Goal: Use online tool/utility: Utilize a website feature to perform a specific function

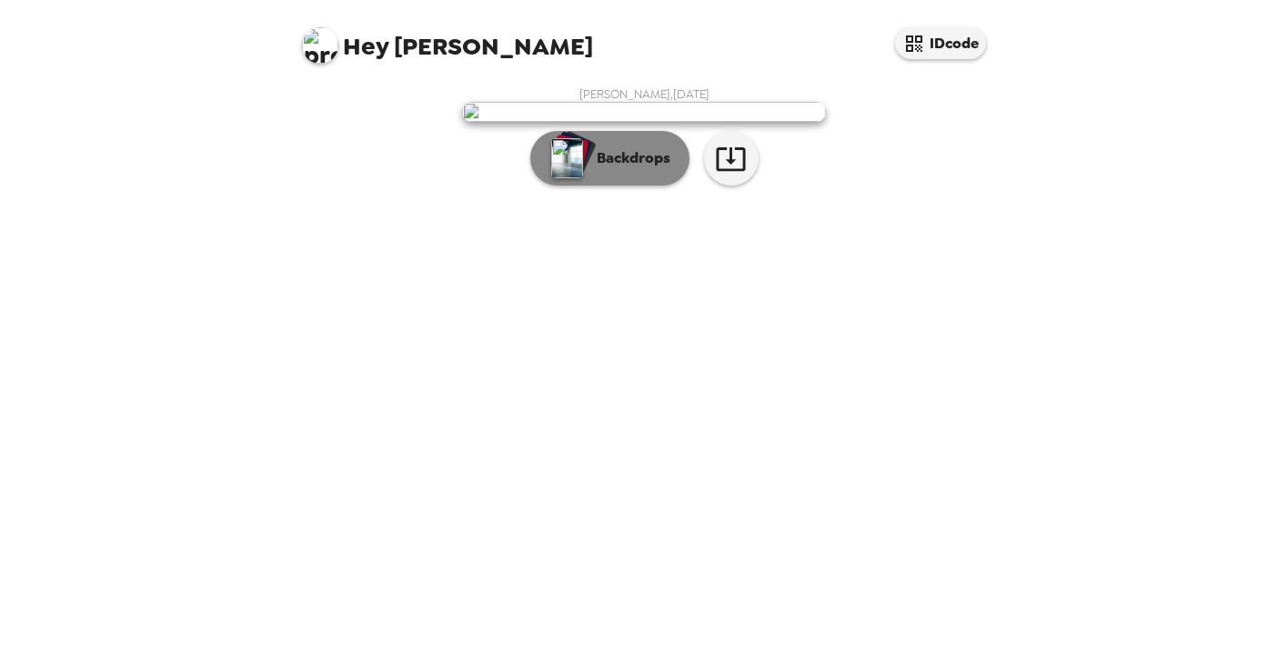
click at [626, 169] on p "Backdrops" at bounding box center [628, 158] width 83 height 22
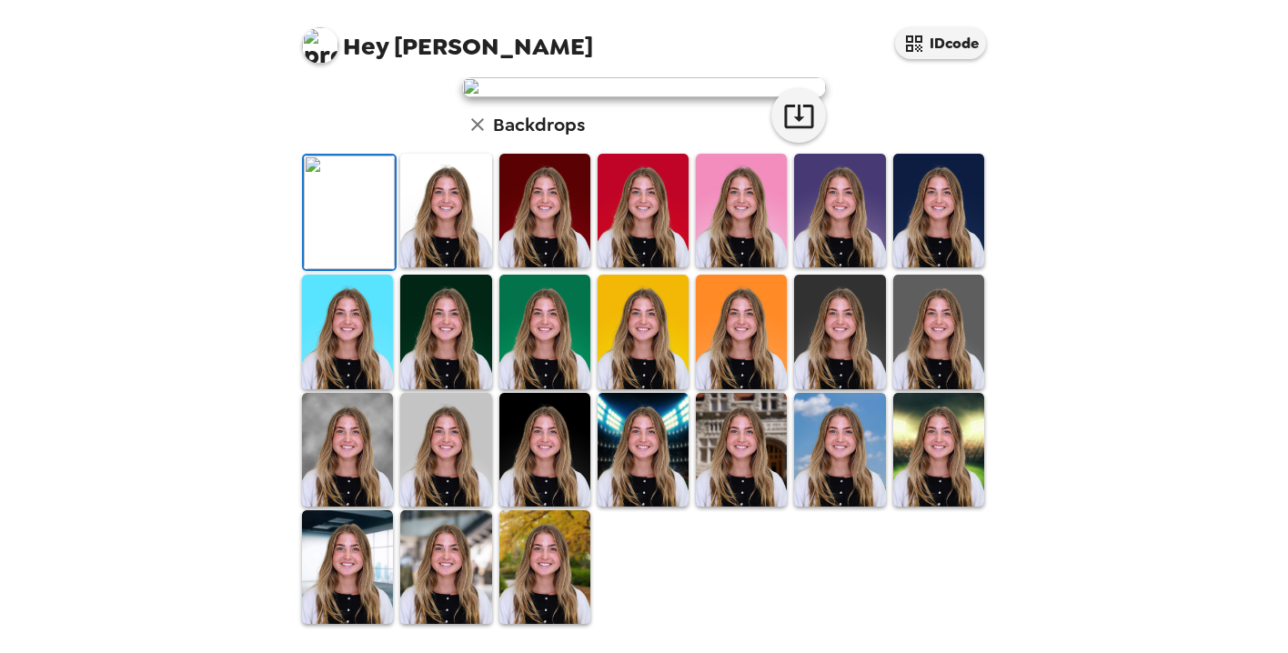
scroll to position [461, 0]
click at [541, 557] on img at bounding box center [544, 567] width 91 height 114
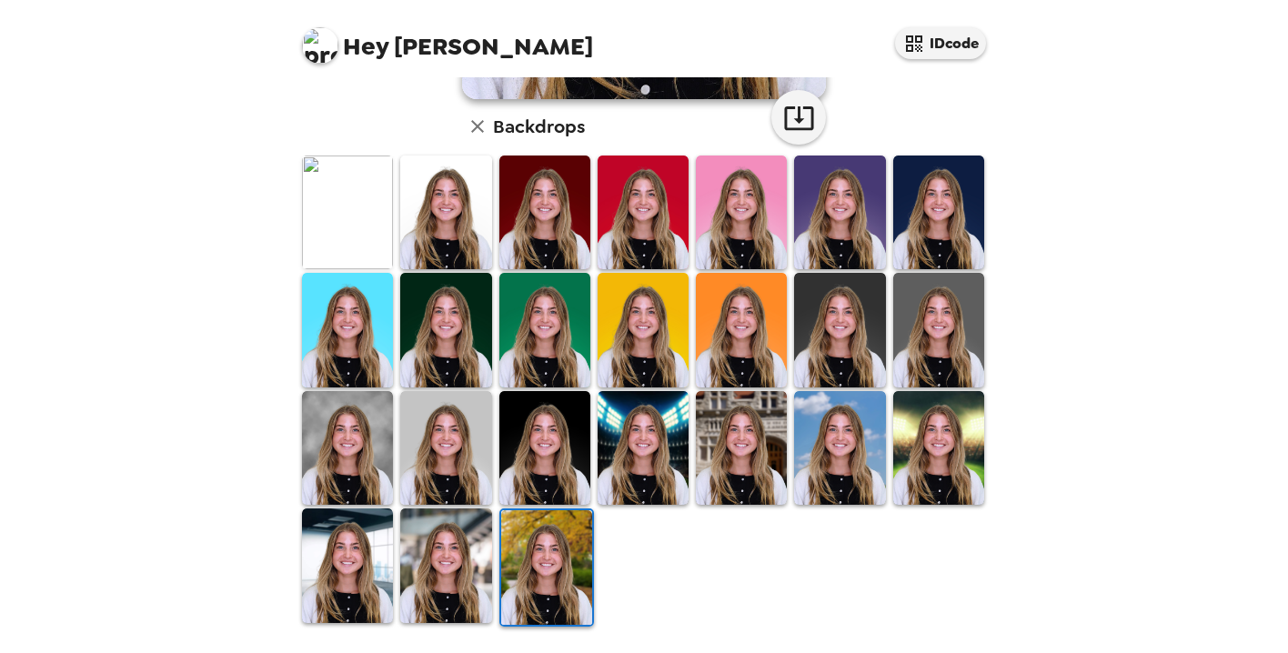
scroll to position [460, 0]
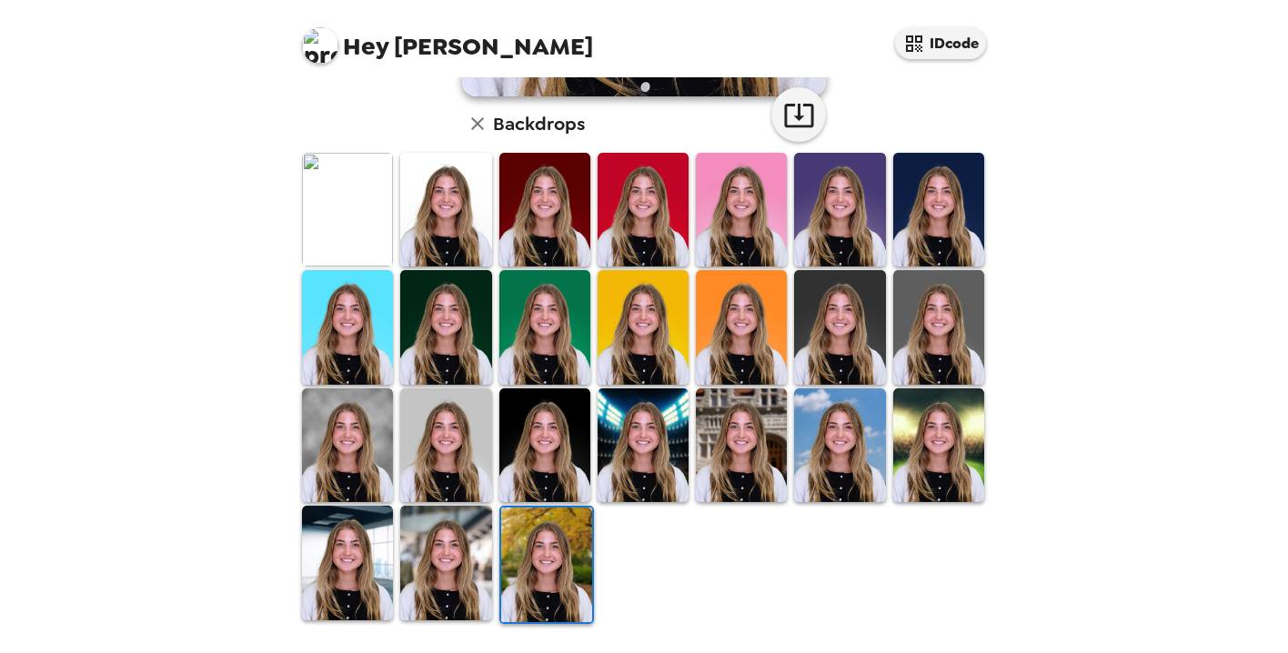
click at [380, 451] on img at bounding box center [347, 445] width 91 height 114
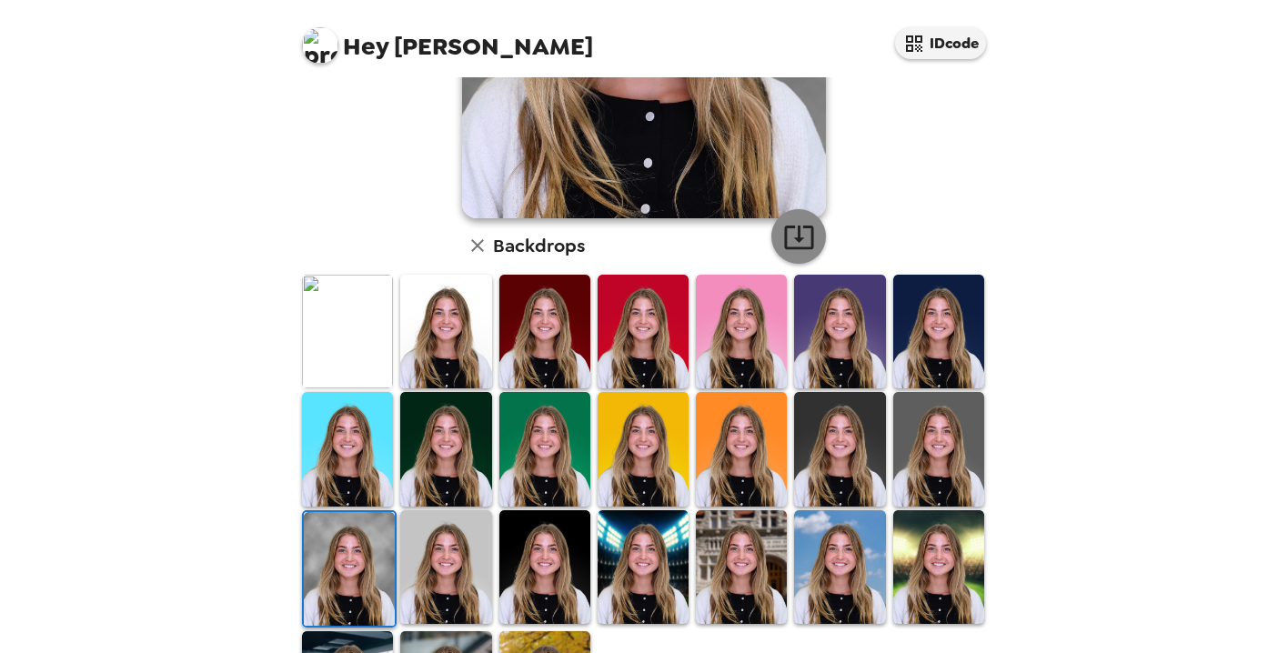
scroll to position [340, 0]
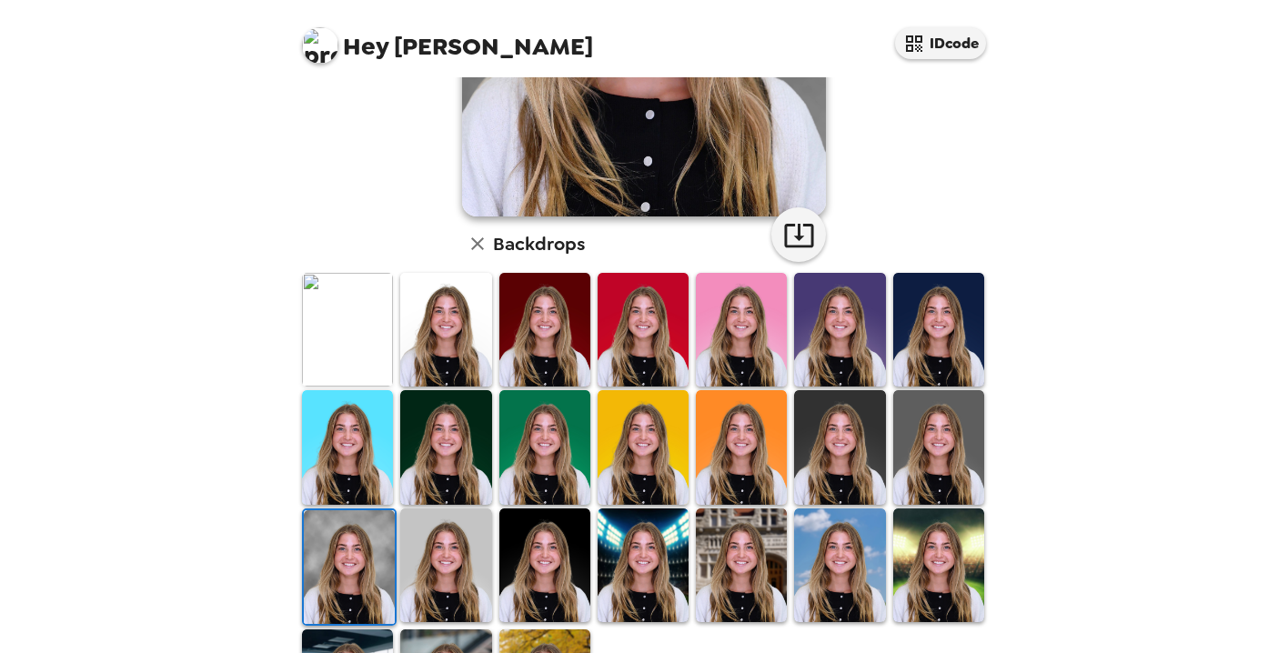
click at [349, 326] on img at bounding box center [347, 330] width 91 height 114
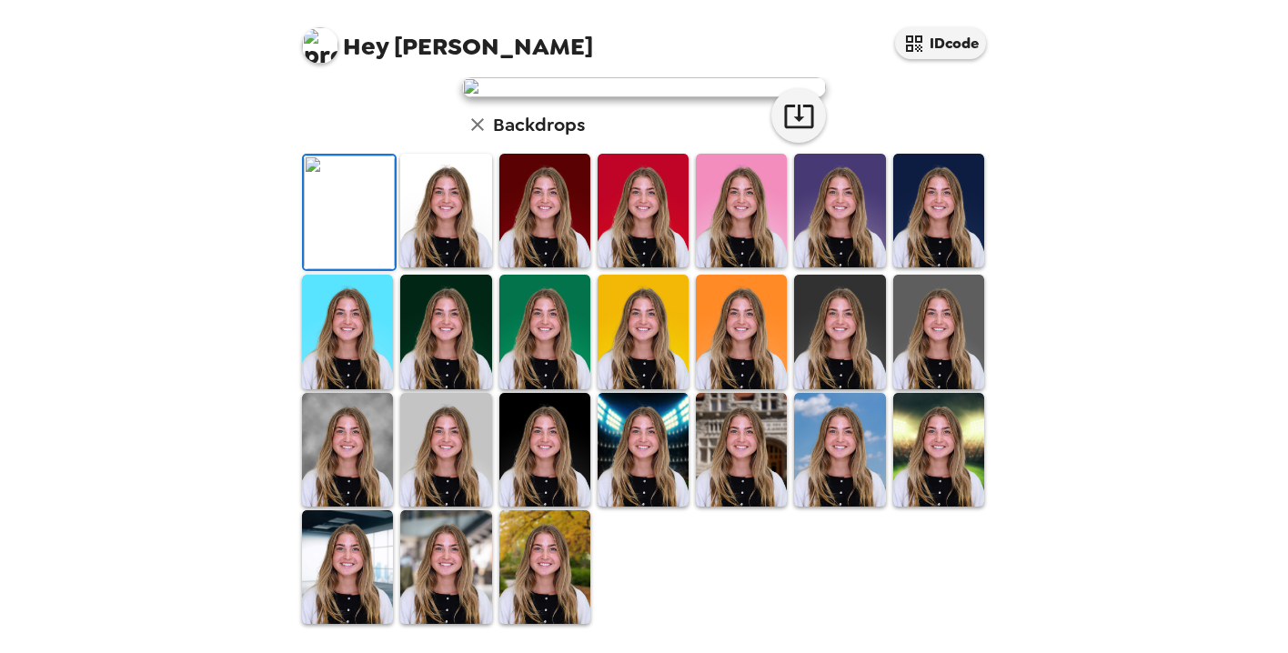
scroll to position [414, 0]
click at [574, 598] on img at bounding box center [544, 567] width 91 height 114
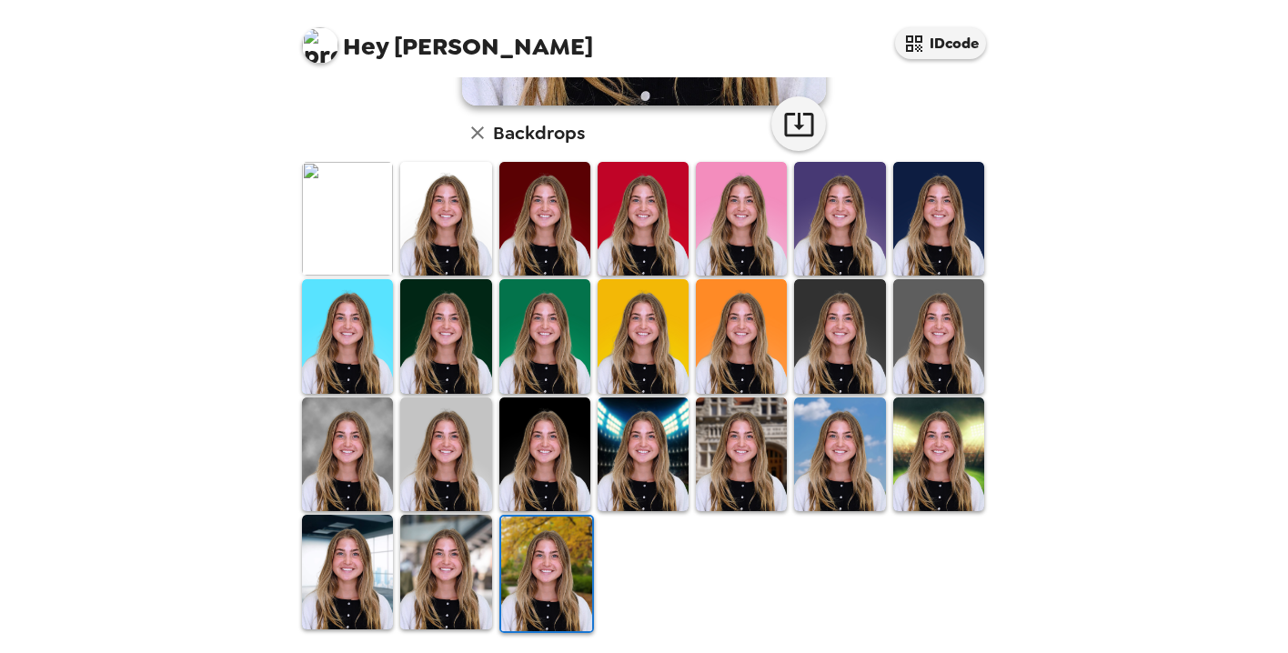
scroll to position [457, 0]
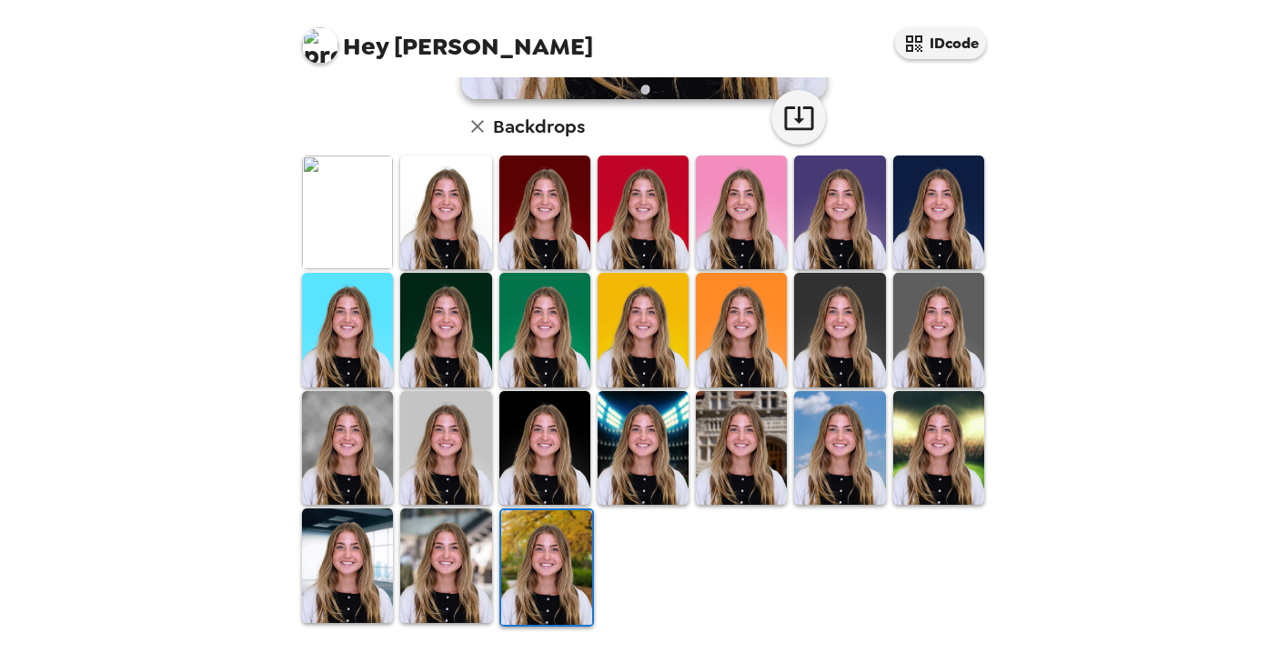
click at [749, 425] on img at bounding box center [741, 448] width 91 height 114
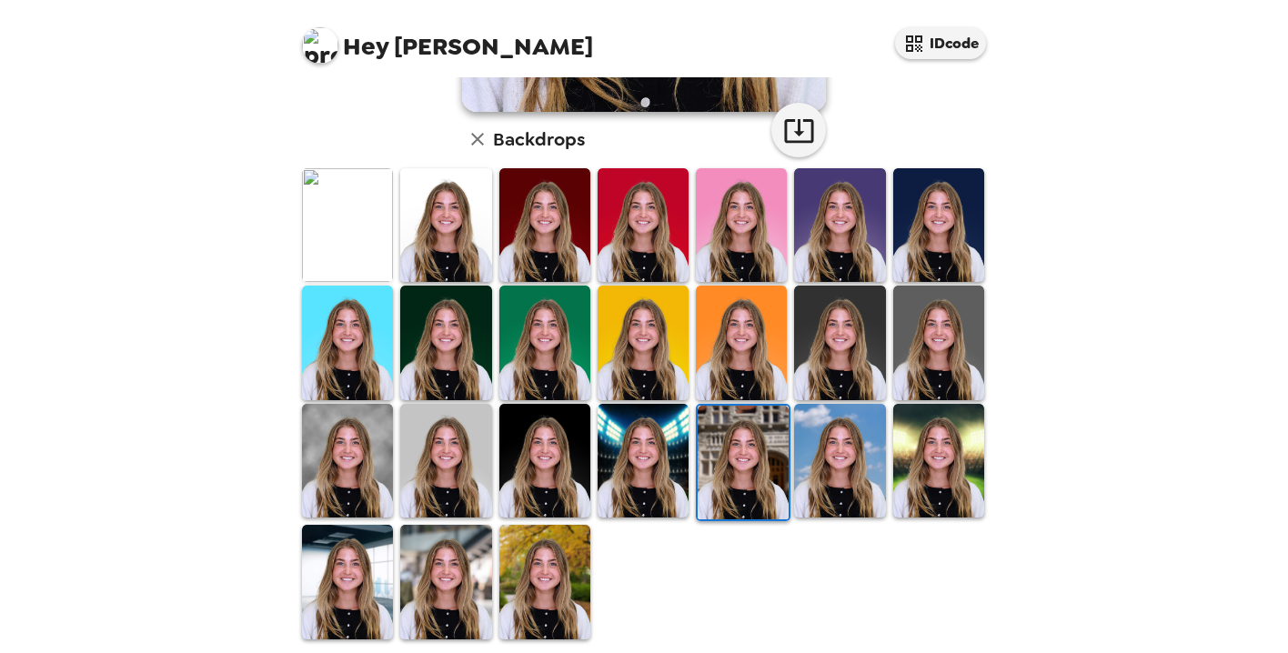
scroll to position [460, 0]
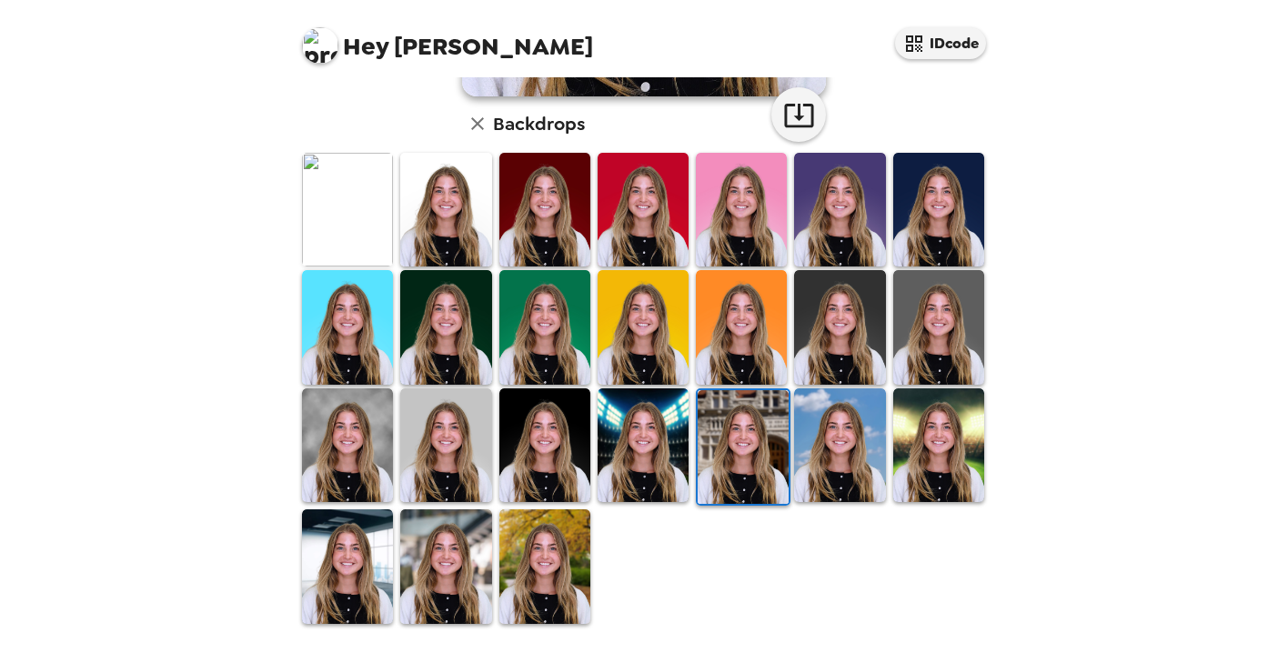
click at [355, 436] on img at bounding box center [347, 445] width 91 height 114
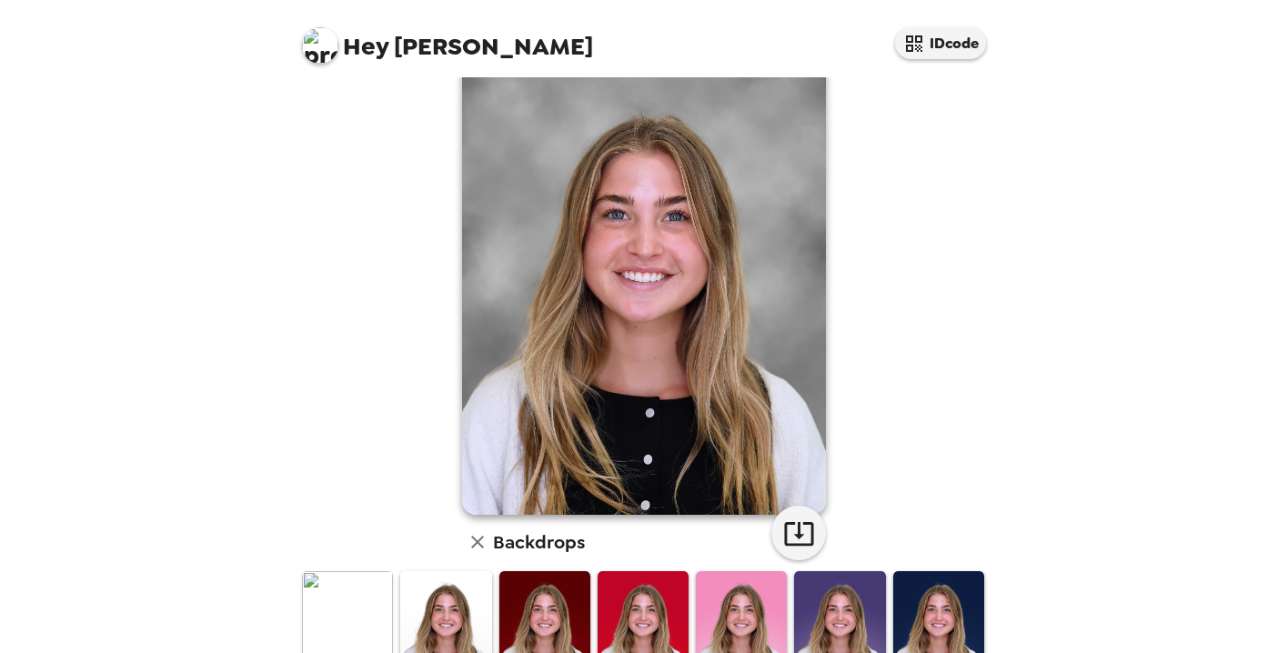
scroll to position [0, 0]
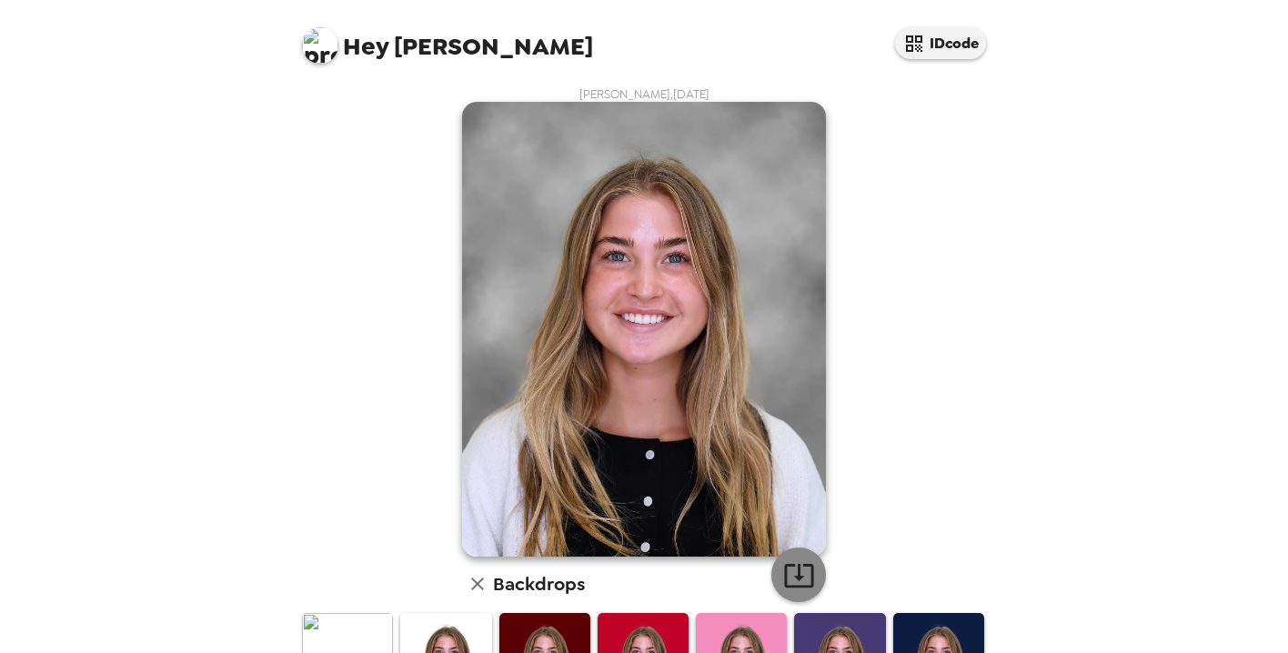
click at [790, 565] on icon "button" at bounding box center [798, 576] width 29 height 24
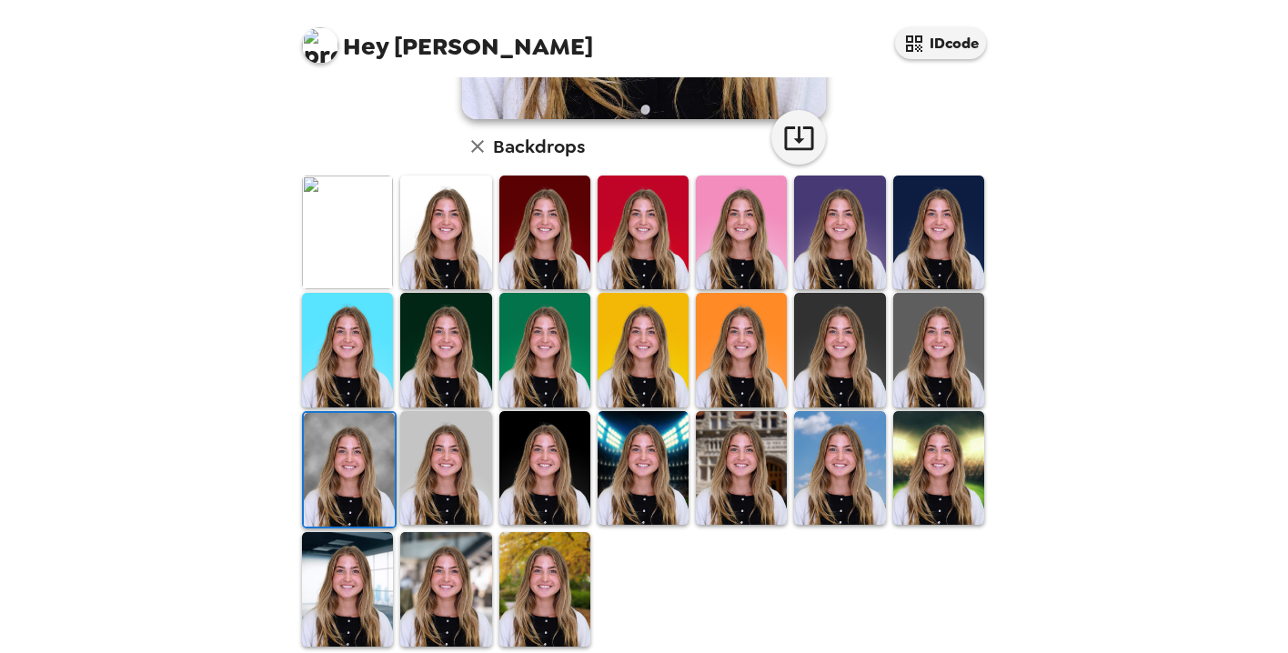
scroll to position [460, 0]
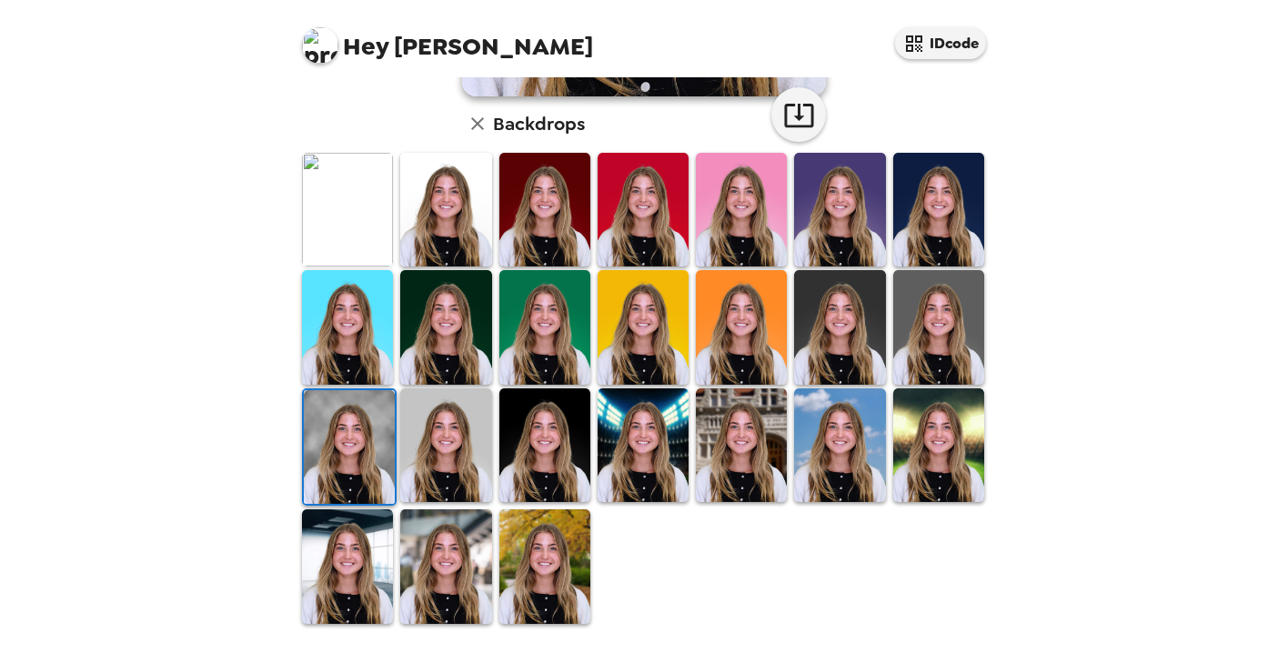
click at [747, 463] on img at bounding box center [741, 445] width 91 height 114
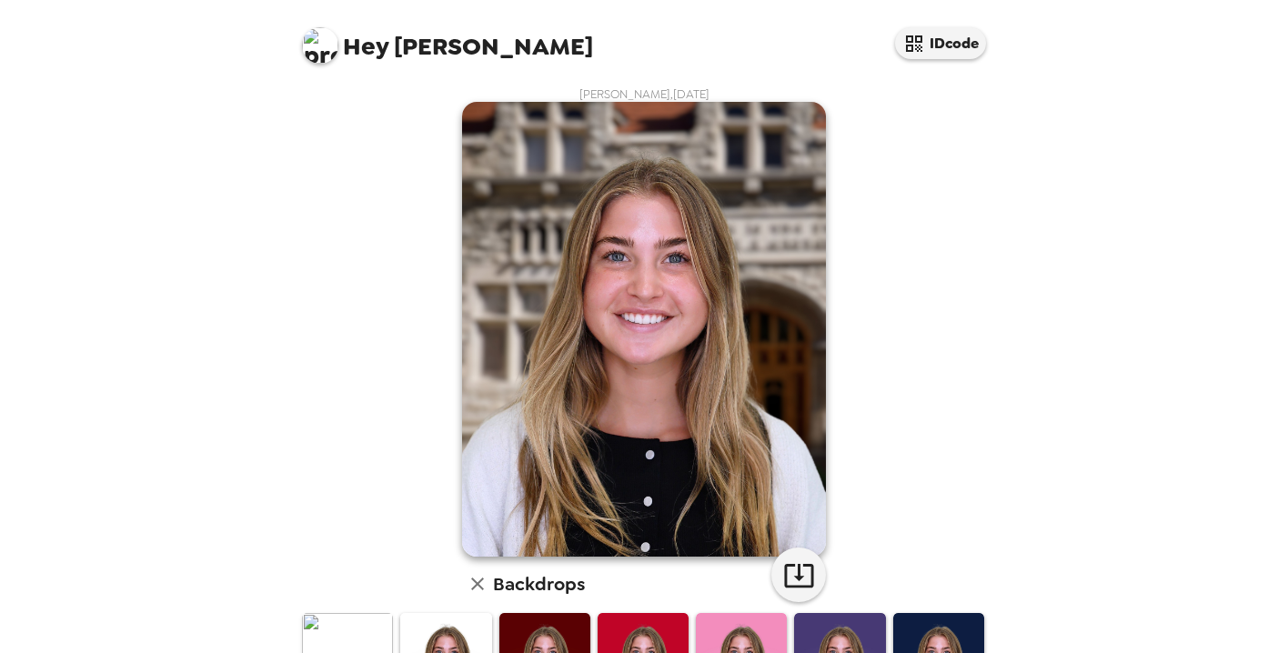
scroll to position [432, 0]
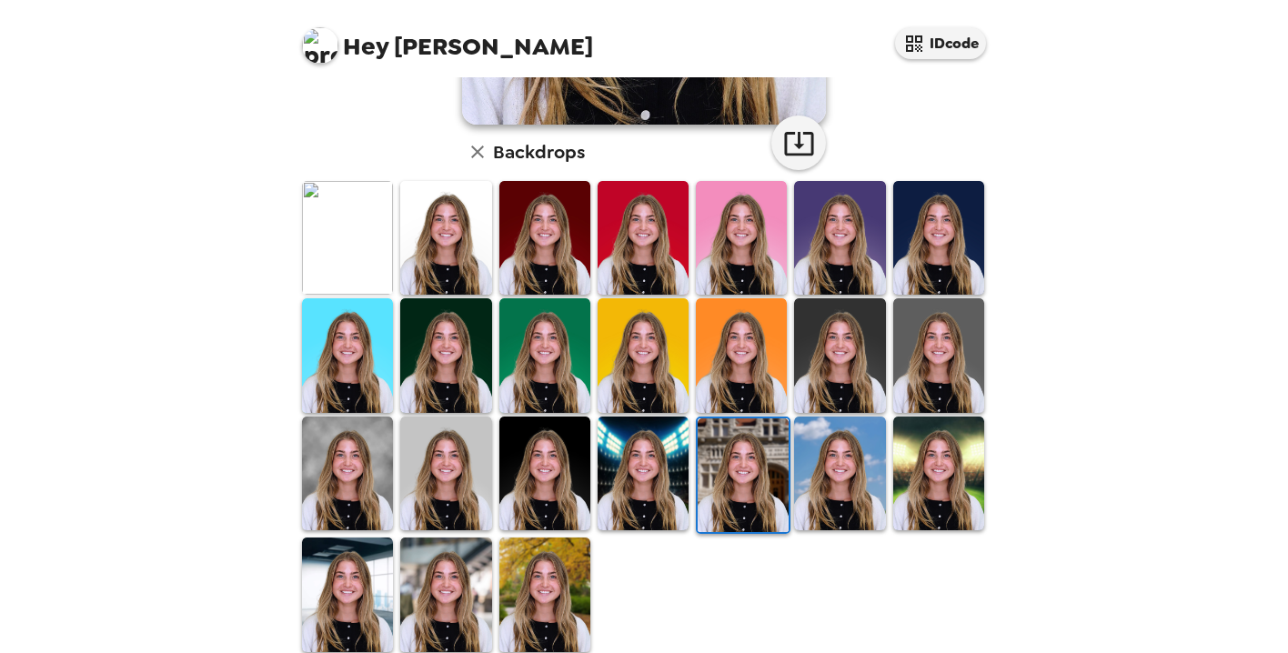
click at [752, 347] on img at bounding box center [741, 355] width 91 height 114
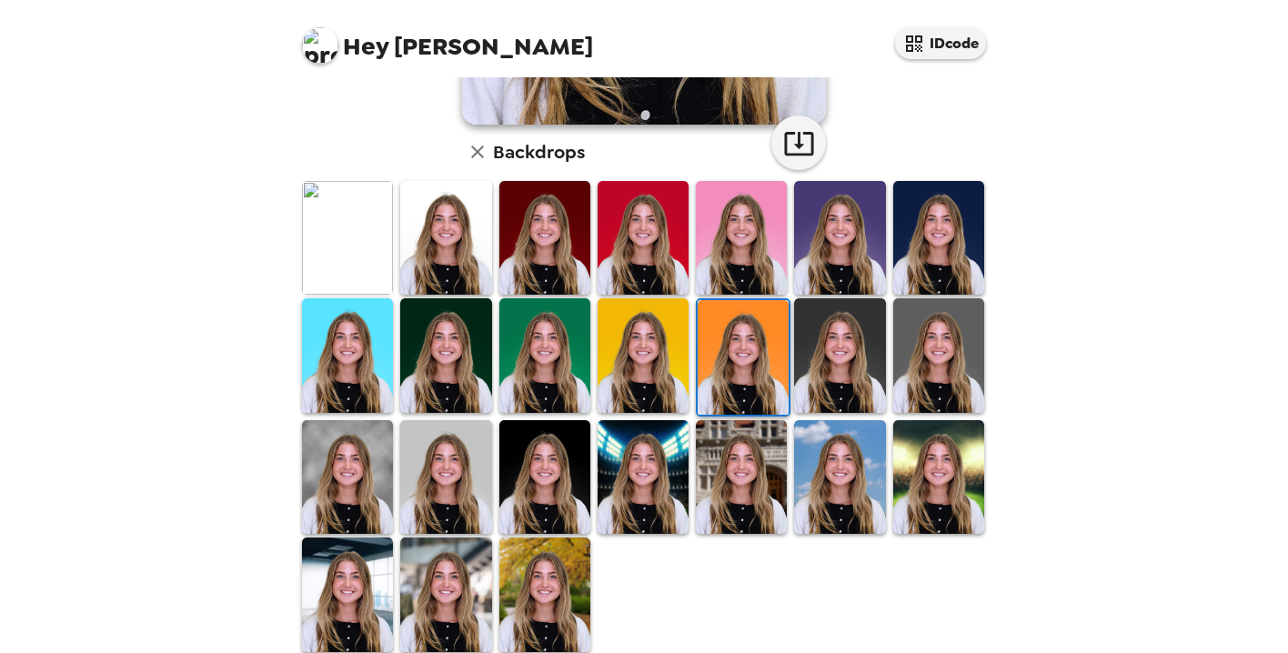
click at [353, 253] on img at bounding box center [347, 238] width 91 height 114
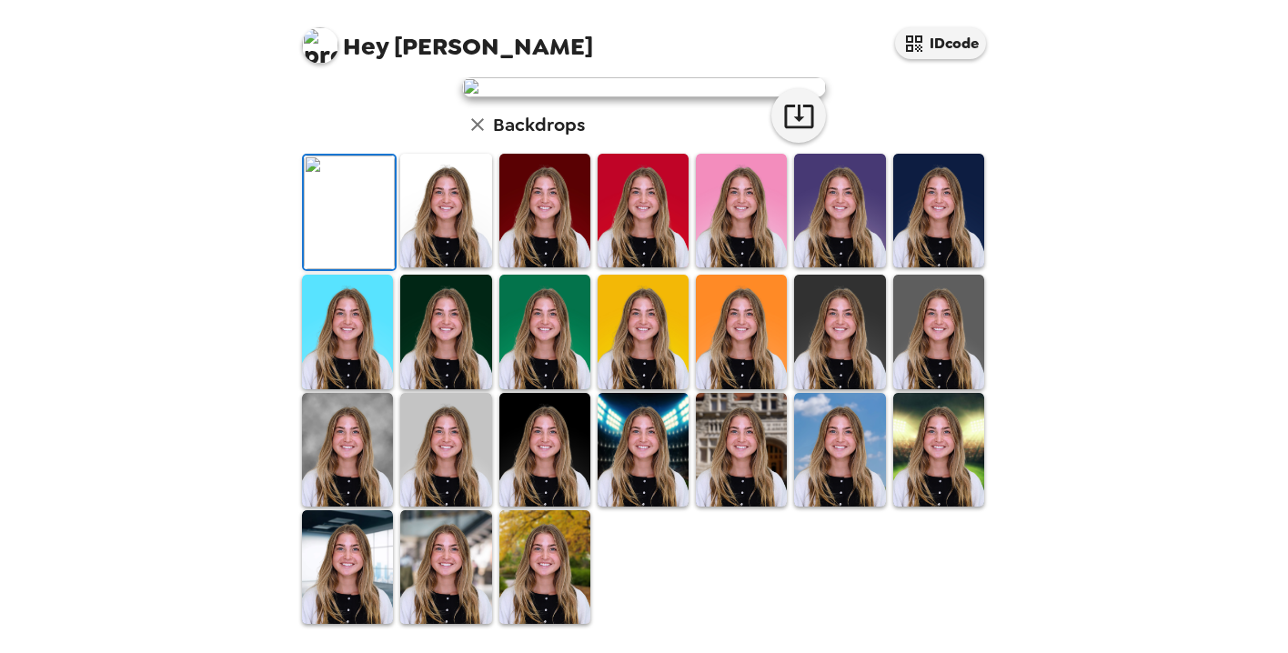
scroll to position [56, 0]
click at [800, 132] on icon "button" at bounding box center [799, 116] width 32 height 32
click at [551, 539] on img at bounding box center [544, 567] width 91 height 114
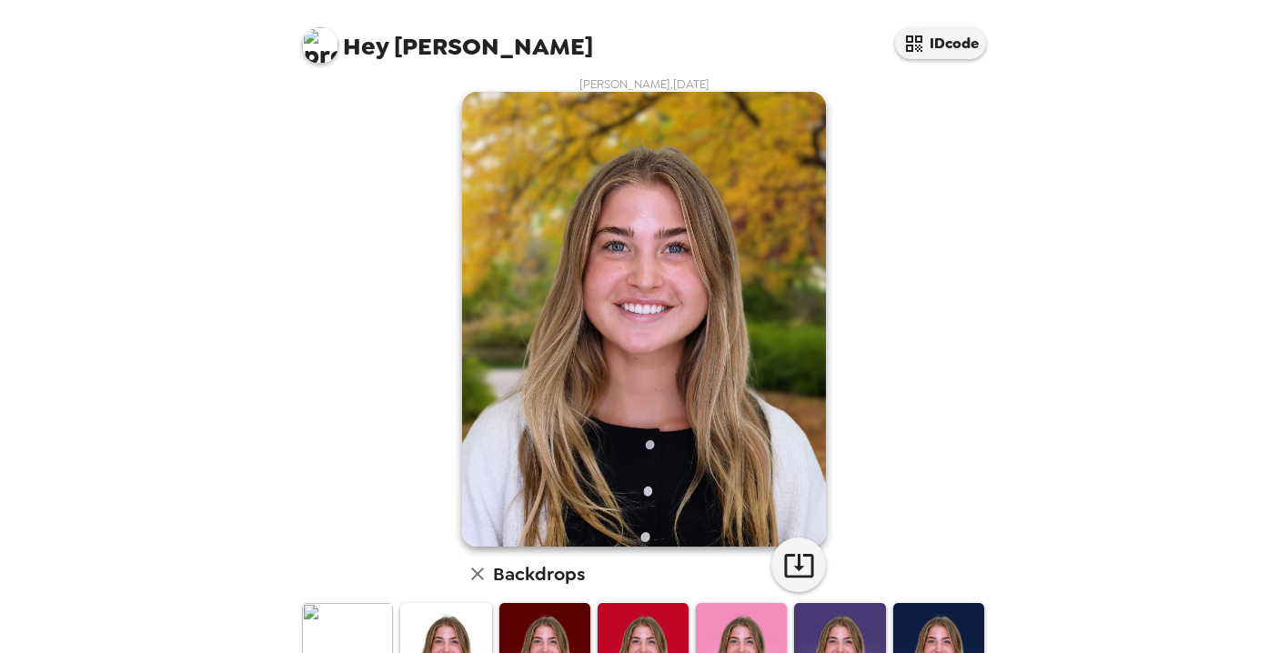
scroll to position [1, 0]
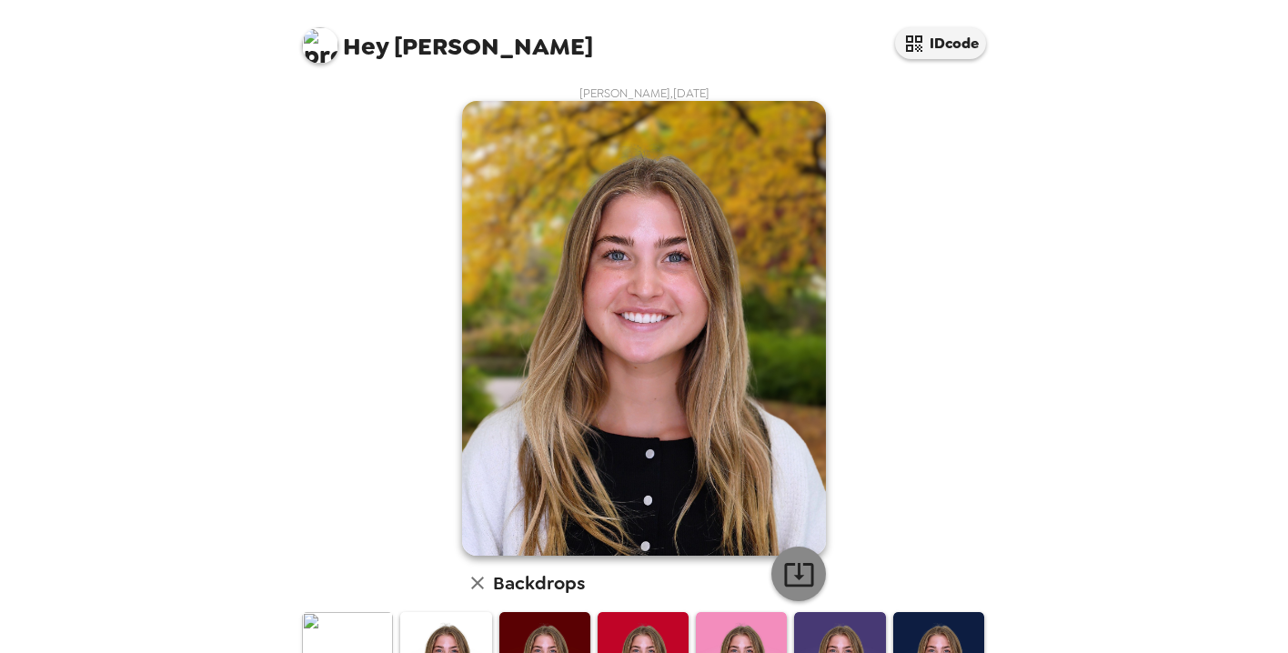
click at [797, 576] on icon "button" at bounding box center [798, 575] width 29 height 24
